Goal: Transaction & Acquisition: Book appointment/travel/reservation

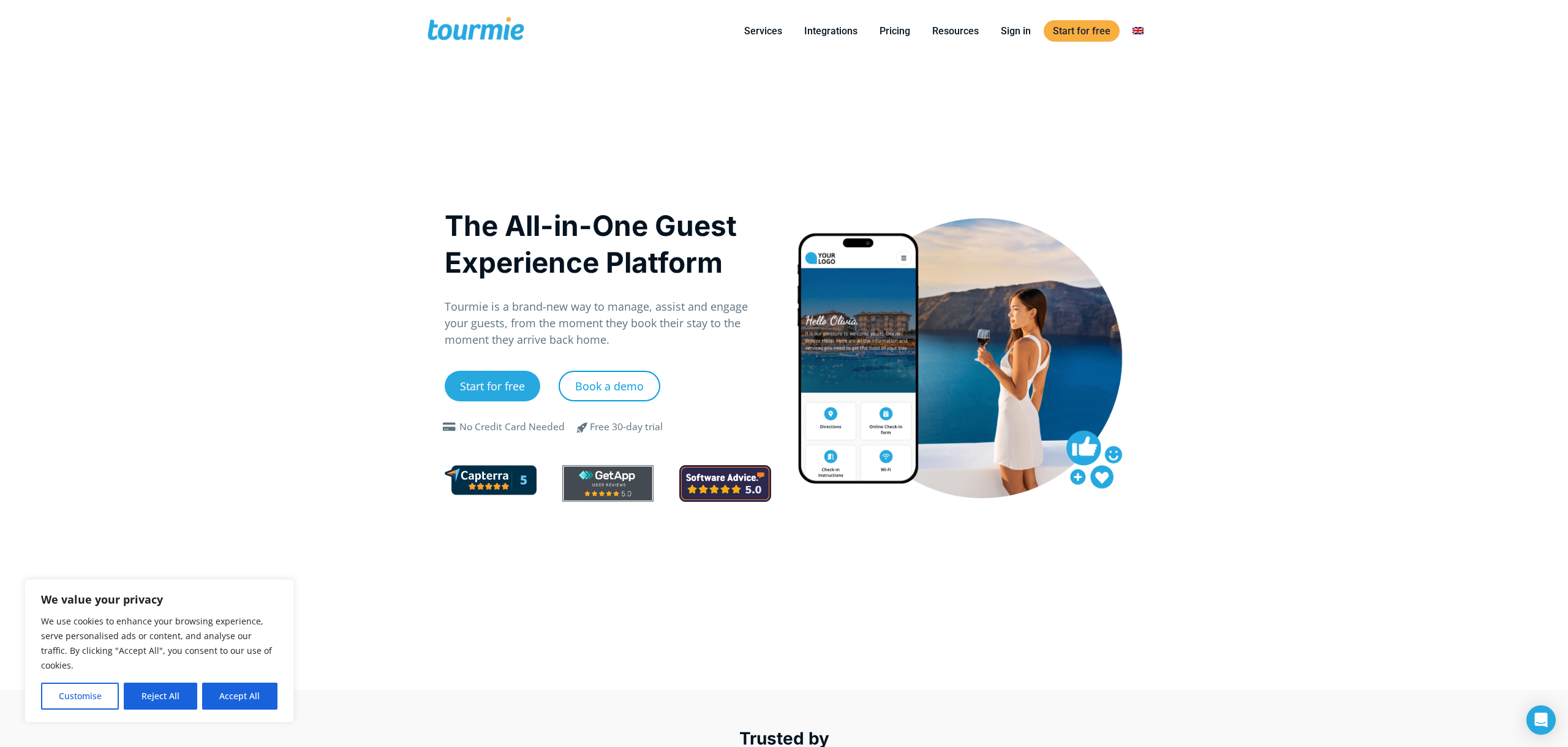
click at [581, 388] on link "Book a demo" at bounding box center [609, 387] width 102 height 31
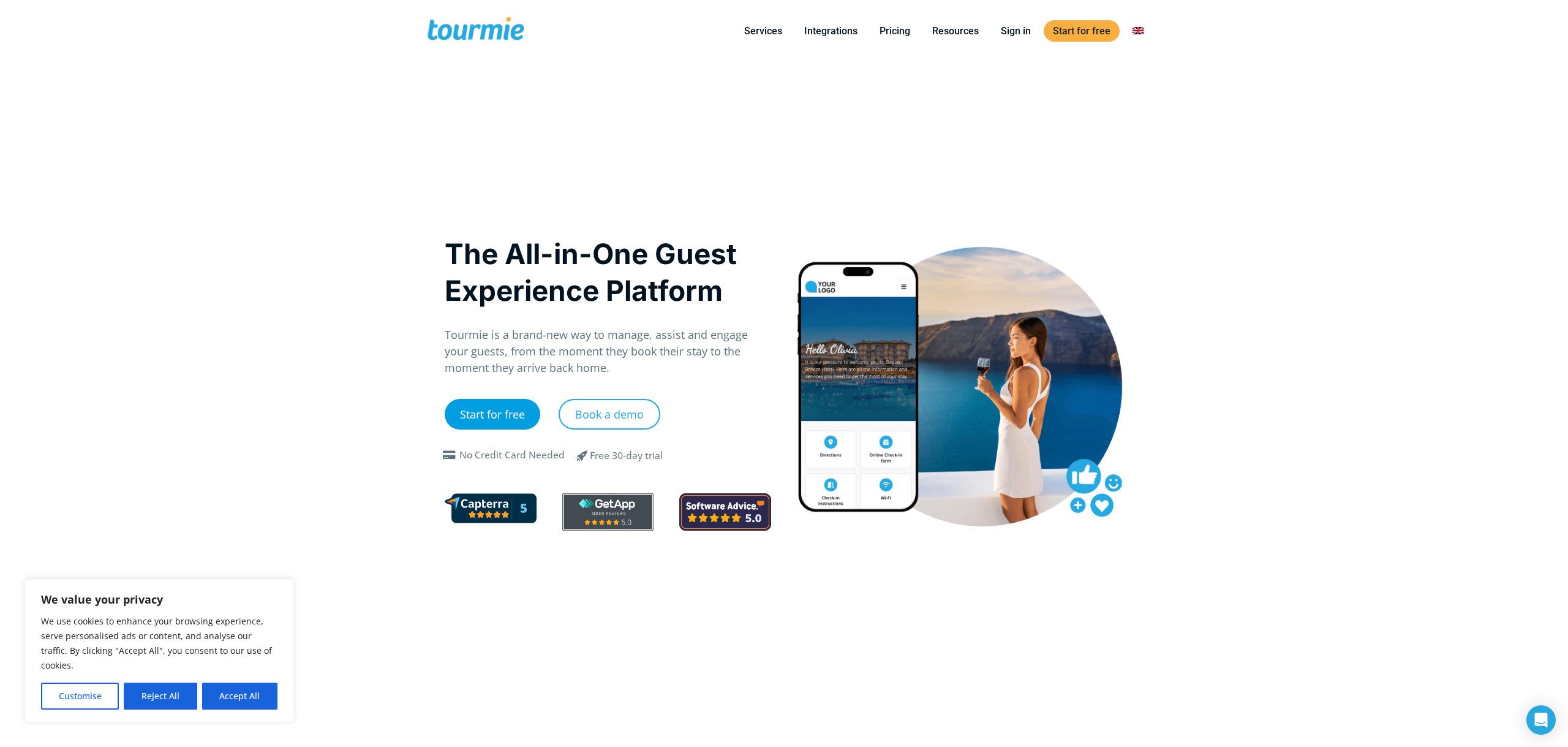
click at [474, 415] on link "Start for free" at bounding box center [493, 414] width 96 height 31
